Goal: Task Accomplishment & Management: Use online tool/utility

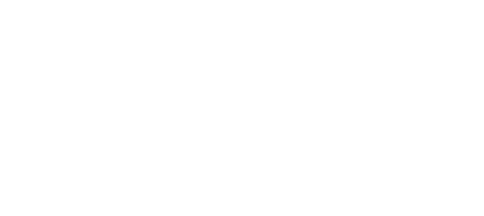
select select
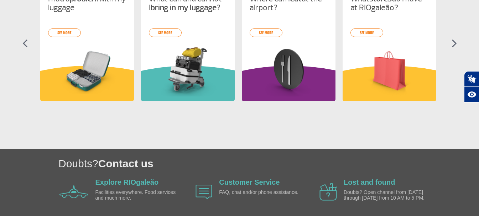
scroll to position [391, 0]
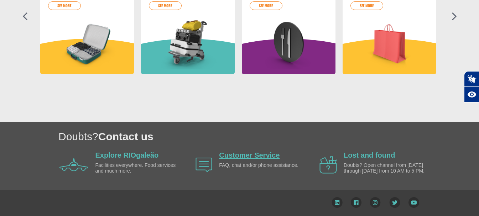
click at [249, 155] on link "Customer Service" at bounding box center [249, 155] width 61 height 8
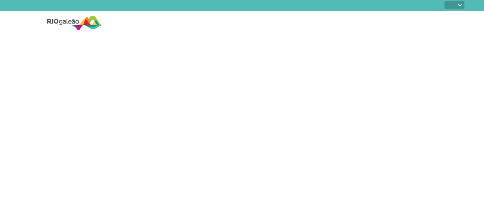
select select
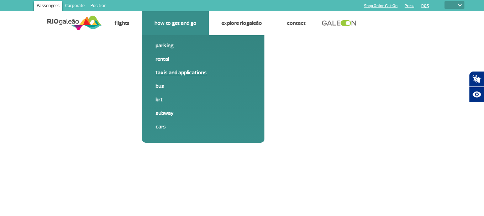
click at [173, 73] on font "Taxis and applications" at bounding box center [181, 72] width 51 height 7
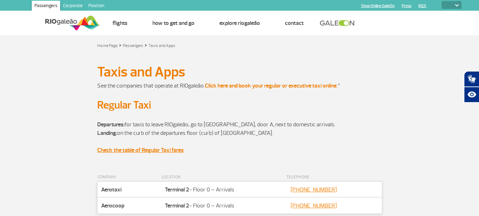
click at [288, 84] on font "Click here and book your regular or executive taxi online" at bounding box center [271, 85] width 132 height 7
click at [218, 83] on font "Click here and book your regular or executive taxi online" at bounding box center [271, 85] width 132 height 7
